Goal: Task Accomplishment & Management: Complete application form

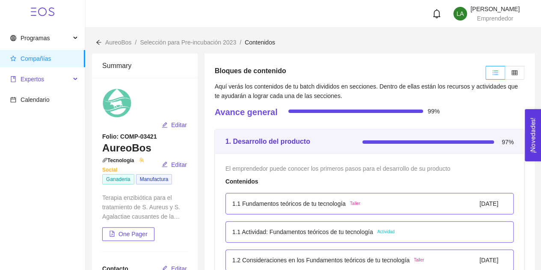
click at [54, 84] on span "Expertos" at bounding box center [40, 79] width 60 height 17
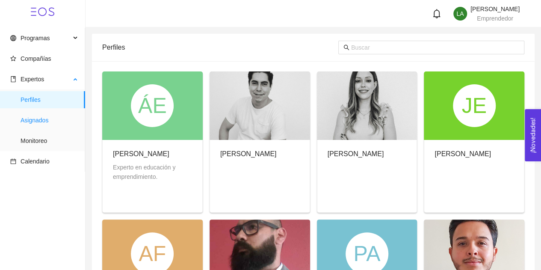
click at [47, 123] on span "Asignados" at bounding box center [50, 120] width 58 height 17
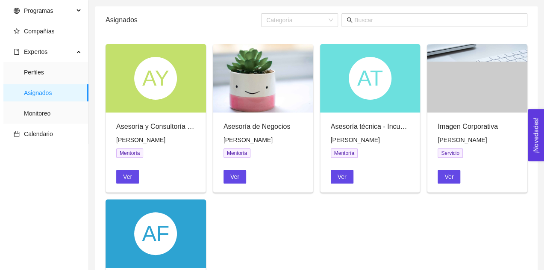
scroll to position [31, 0]
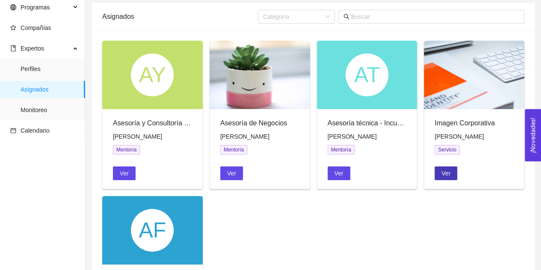
click at [443, 173] on span "Ver" at bounding box center [445, 173] width 9 height 9
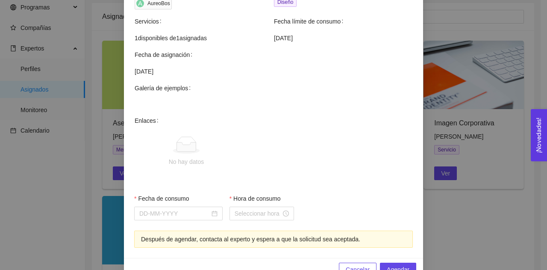
scroll to position [368, 0]
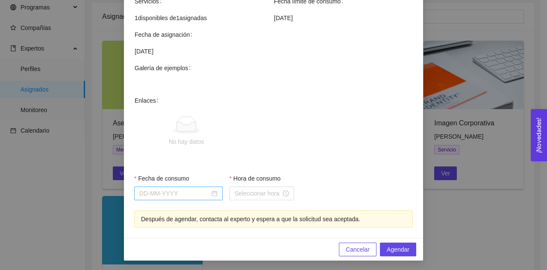
click at [177, 187] on div at bounding box center [178, 193] width 89 height 14
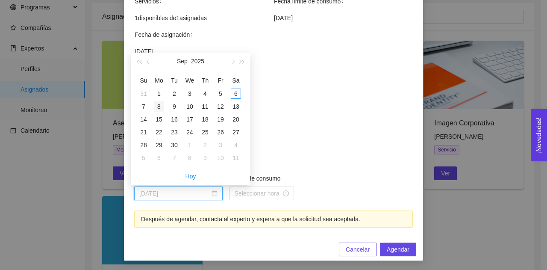
type input "September 8, 2025"
click at [158, 107] on div "8" at bounding box center [159, 106] width 10 height 10
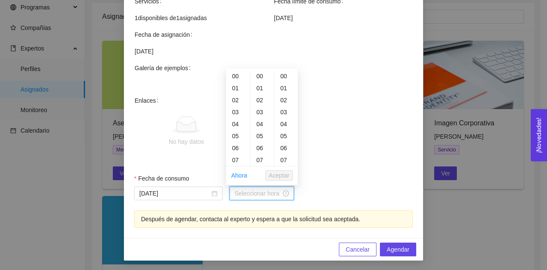
click at [250, 192] on input "Hora de consumo" at bounding box center [258, 193] width 47 height 9
click at [238, 95] on div "18" at bounding box center [238, 98] width 24 height 12
type input "18:00:00"
click at [278, 175] on span "Aceptar" at bounding box center [279, 175] width 21 height 9
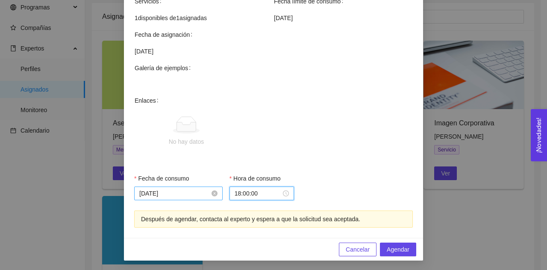
click at [204, 195] on input "September 8, 2025" at bounding box center [174, 193] width 71 height 9
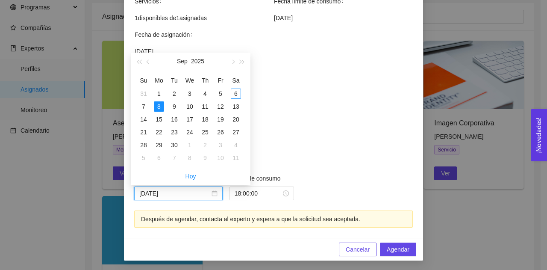
click at [294, 166] on span "No hay datos" at bounding box center [287, 131] width 251 height 71
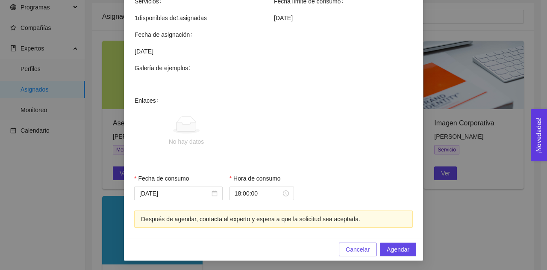
click at [319, 163] on span "No hay datos" at bounding box center [287, 131] width 251 height 71
click at [395, 250] on span "Agendar" at bounding box center [398, 249] width 23 height 9
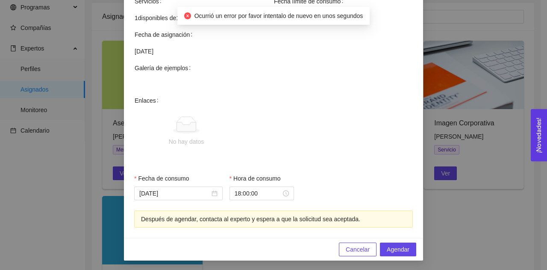
click at [482, 200] on div "Agendar servicio Imagen Corporativa Naming y validación de nombre: Investigació…" at bounding box center [273, 135] width 547 height 270
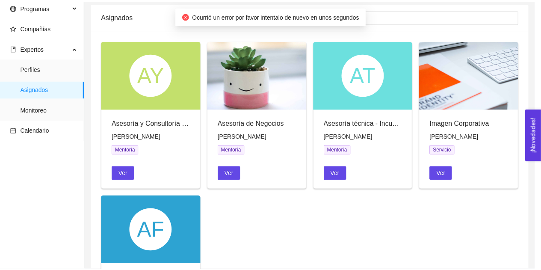
scroll to position [325, 0]
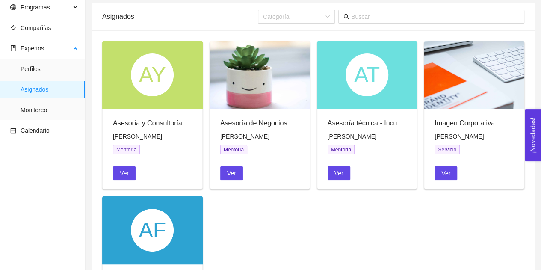
click at [44, 100] on ul "Perfiles Asignados Monitoreo" at bounding box center [42, 90] width 85 height 62
click at [44, 109] on span "Monitoreo" at bounding box center [50, 109] width 58 height 17
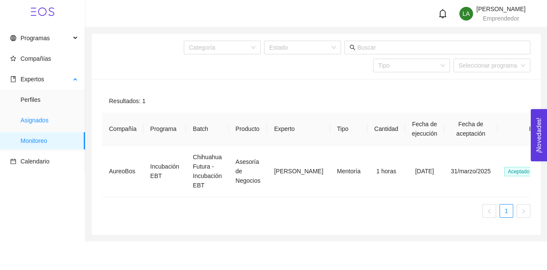
click at [33, 120] on span "Asignados" at bounding box center [50, 120] width 58 height 17
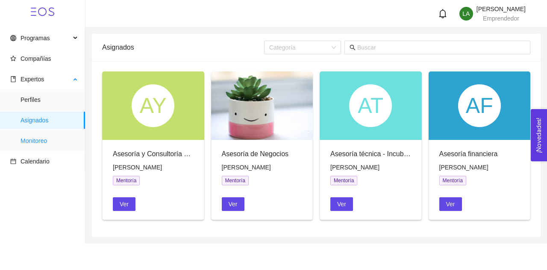
click at [44, 142] on span "Monitoreo" at bounding box center [50, 140] width 58 height 17
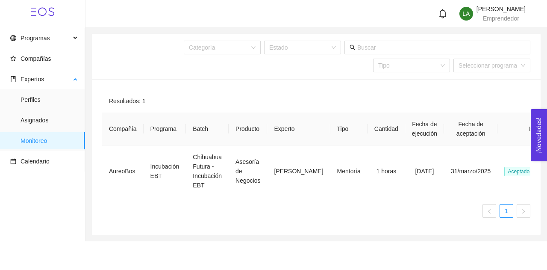
click at [35, 130] on ul "Perfiles Asignados Monitoreo" at bounding box center [42, 120] width 85 height 62
click at [32, 124] on span "Asignados" at bounding box center [50, 120] width 58 height 17
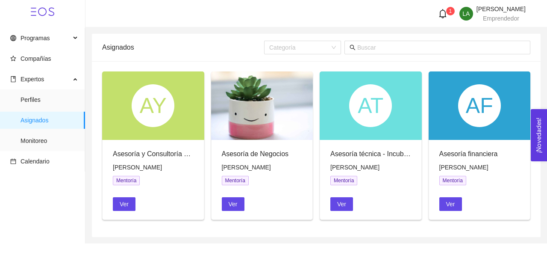
click at [440, 9] on icon "bell" at bounding box center [443, 13] width 7 height 9
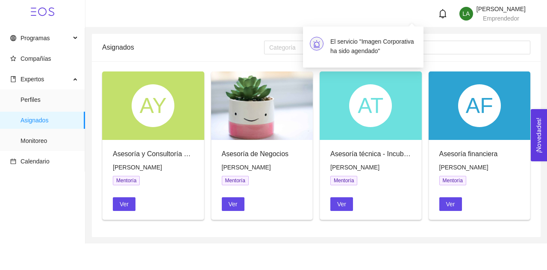
click at [376, 45] on h4 "El servicio "Imagen Corporativa ha sido agendado"" at bounding box center [374, 46] width 86 height 19
click at [331, 44] on h4 "El servicio "Imagen Corporativa ha sido agendado"" at bounding box center [374, 46] width 86 height 19
click at [203, 34] on div "Asignados Categoría" at bounding box center [316, 47] width 429 height 27
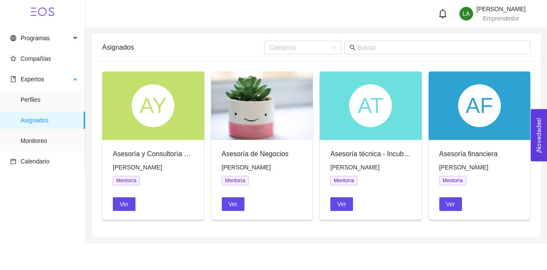
click at [44, 130] on ul "Perfiles Asignados Monitoreo" at bounding box center [42, 120] width 85 height 62
click at [42, 139] on span "Monitoreo" at bounding box center [50, 140] width 58 height 17
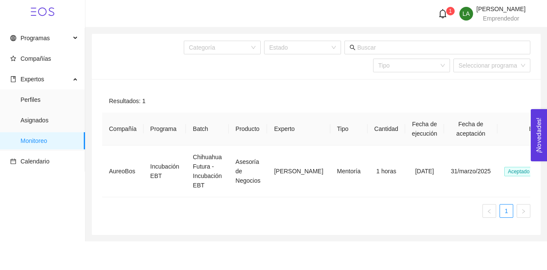
click at [438, 18] on icon "bell" at bounding box center [442, 13] width 9 height 9
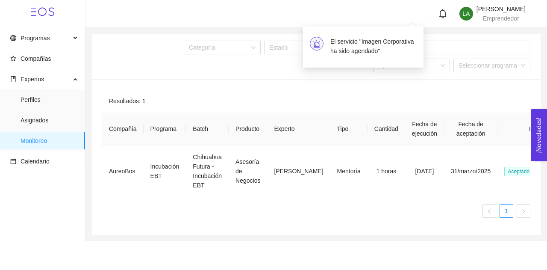
click at [357, 46] on h4 "El servicio "Imagen Corporativa ha sido agendado"" at bounding box center [374, 46] width 86 height 19
click at [356, 20] on div "El servicio "Imagen Corporativa ha sido agendado"" at bounding box center [363, 43] width 121 height 47
